Goal: Task Accomplishment & Management: Complete application form

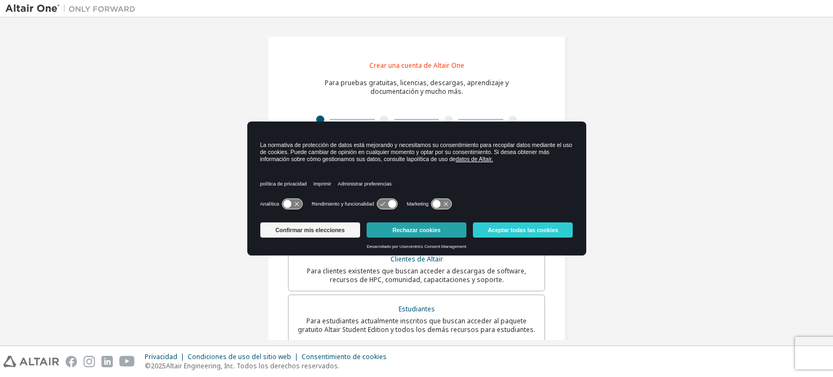
click at [431, 229] on font "Rechazar cookies" at bounding box center [417, 230] width 48 height 7
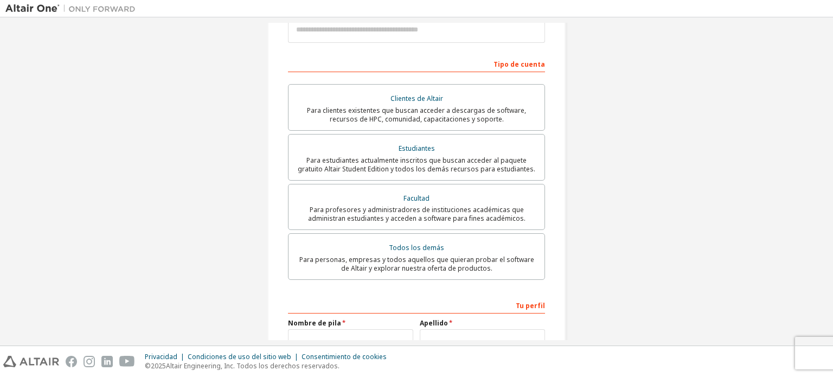
scroll to position [163, 0]
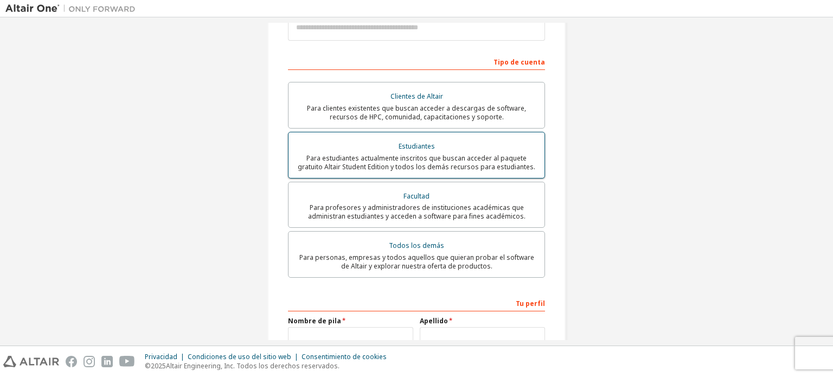
click at [472, 141] on div "Estudiantes" at bounding box center [416, 146] width 243 height 15
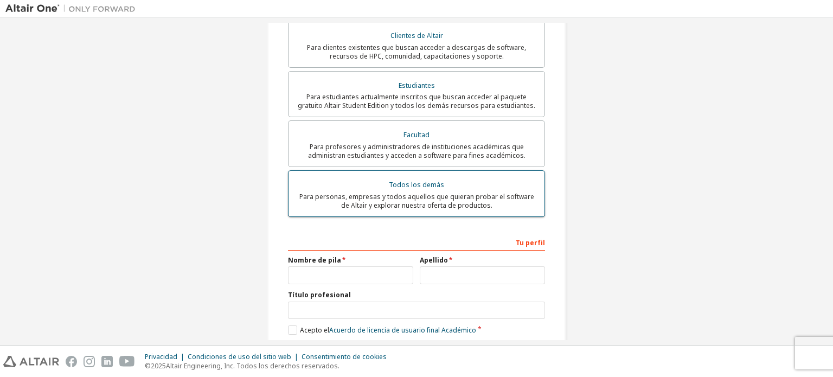
scroll to position [307, 0]
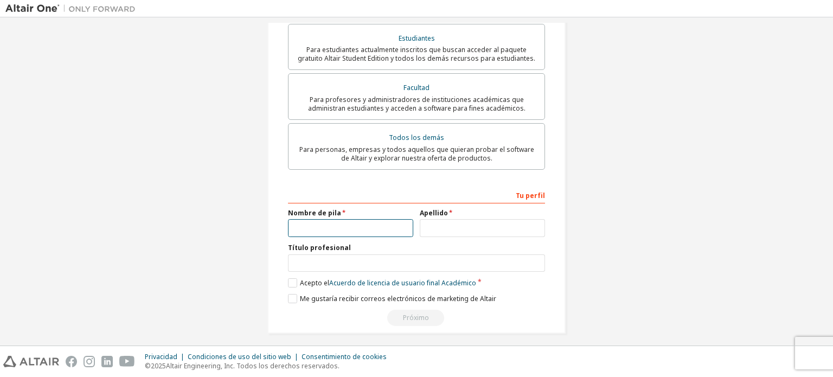
click at [330, 220] on input "text" at bounding box center [350, 228] width 125 height 18
type input "*****"
click at [456, 219] on input "text" at bounding box center [482, 228] width 125 height 18
type input "********"
click at [368, 254] on input "text" at bounding box center [416, 263] width 257 height 18
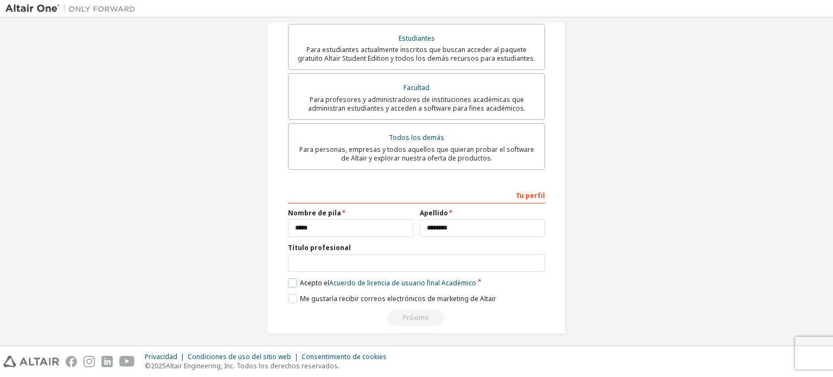
click at [289, 278] on label "Acepto el Acuerdo de licencia de usuario final Académico" at bounding box center [382, 282] width 188 height 9
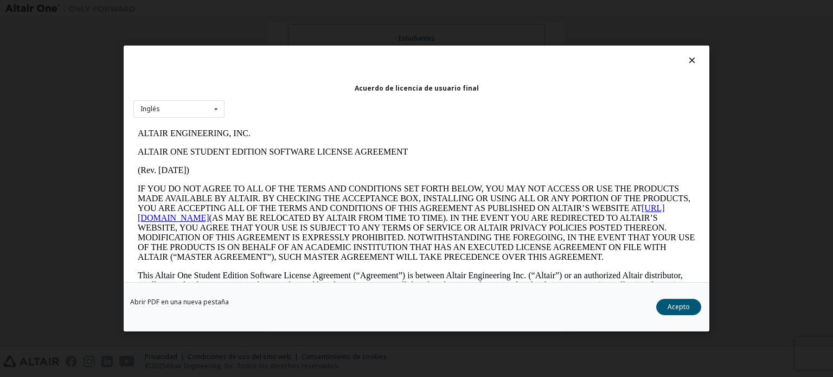
scroll to position [0, 0]
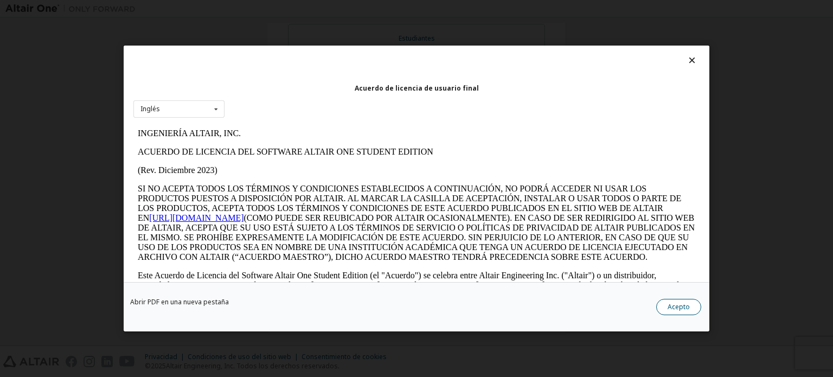
click at [672, 308] on font "Acepto" at bounding box center [679, 306] width 22 height 9
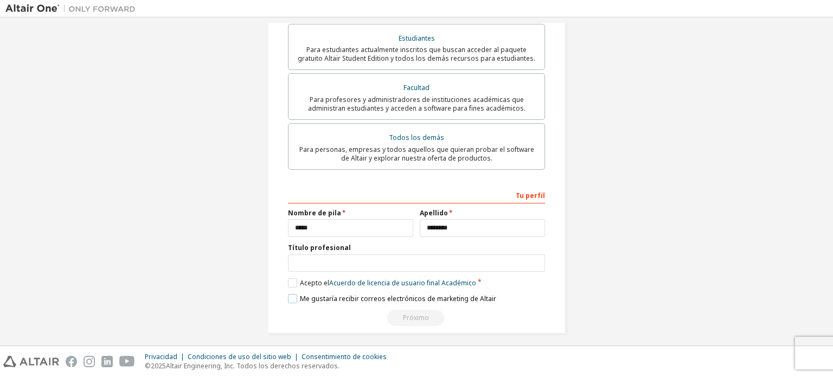
click at [294, 295] on label "Me gustaría recibir correos electrónicos de marketing de Altair" at bounding box center [392, 298] width 208 height 9
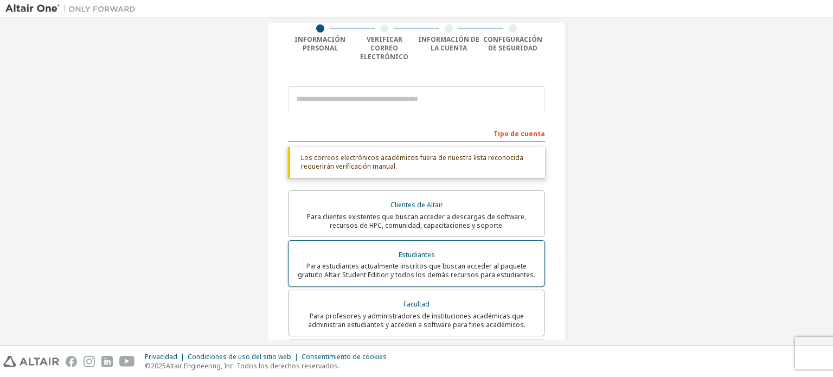
click at [397, 261] on font "Para estudiantes actualmente inscritos que buscan acceder al paquete gratuito A…" at bounding box center [417, 270] width 238 height 18
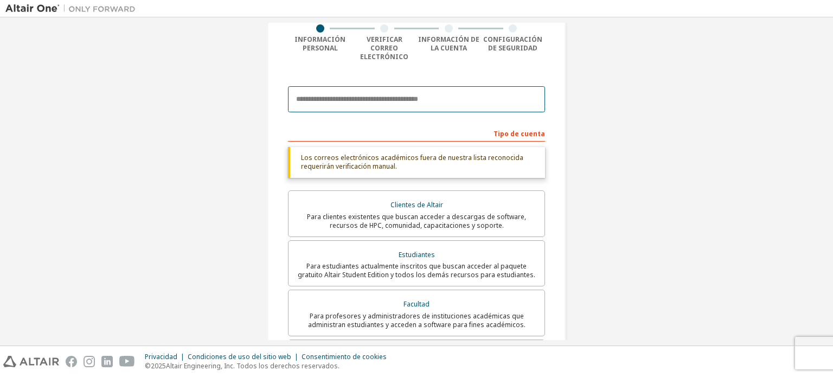
click at [400, 88] on input "email" at bounding box center [416, 99] width 257 height 26
type input "**********"
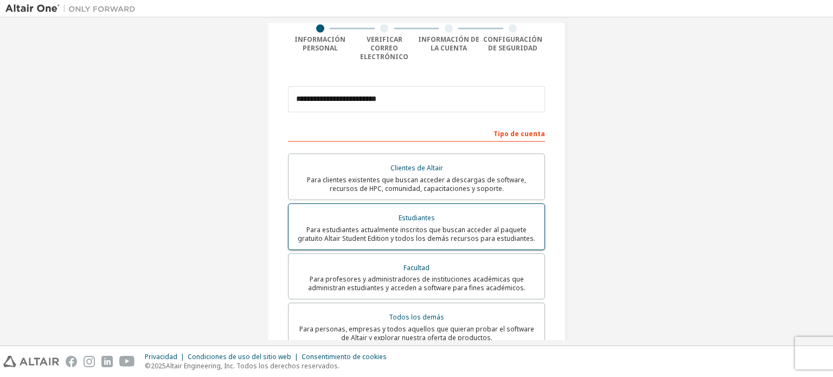
click at [396, 225] on font "Para estudiantes actualmente inscritos que buscan acceder al paquete gratuito A…" at bounding box center [417, 234] width 238 height 18
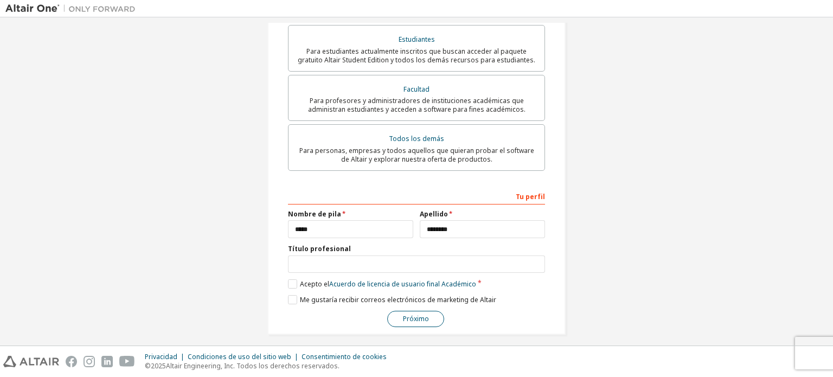
click at [427, 315] on button "Próximo" at bounding box center [415, 319] width 57 height 16
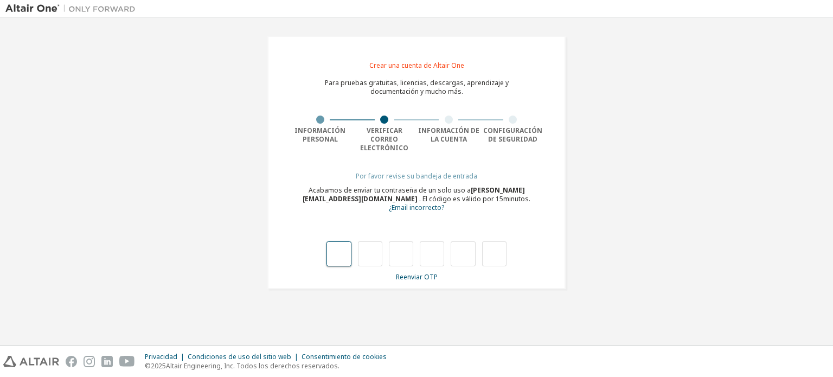
type input "*"
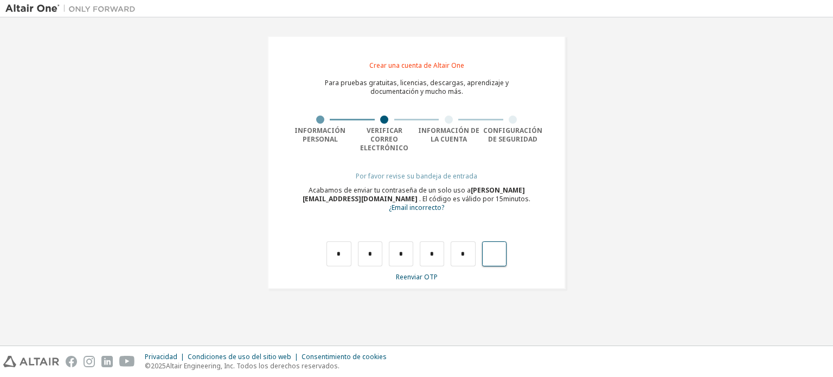
type input "*"
